Goal: Information Seeking & Learning: Learn about a topic

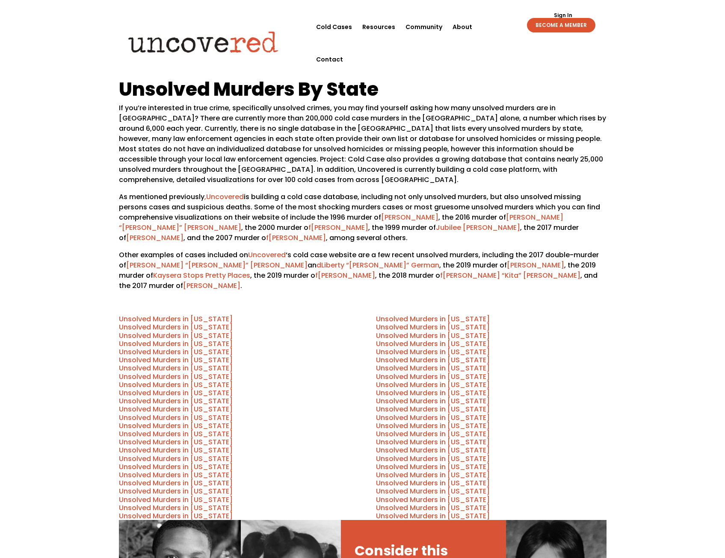
scroll to position [214, 0]
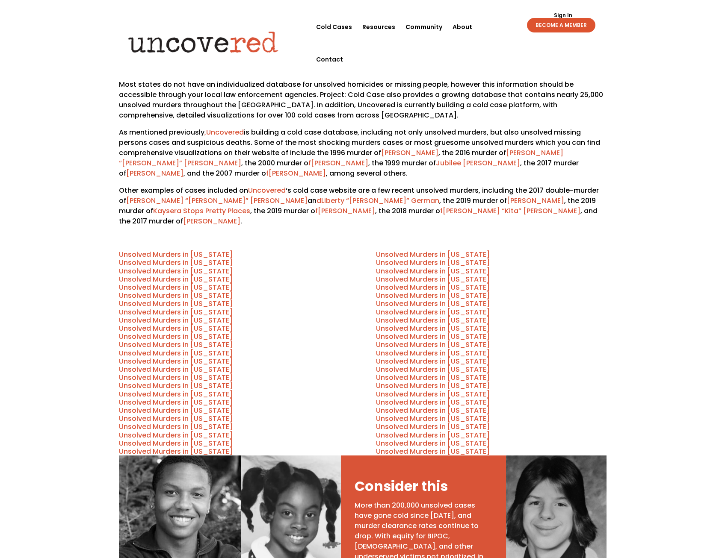
click at [405, 349] on link "Unsolved Murders in [US_STATE]" at bounding box center [433, 354] width 114 height 10
click at [194, 422] on link "Unsolved Murders in [US_STATE]" at bounding box center [176, 427] width 114 height 10
click at [186, 381] on link "Unsolved Murders in [US_STATE]" at bounding box center [176, 386] width 114 height 10
click at [467, 307] on link "Unsolved Murders in [US_STATE]" at bounding box center [433, 312] width 114 height 10
